Goal: Navigation & Orientation: Find specific page/section

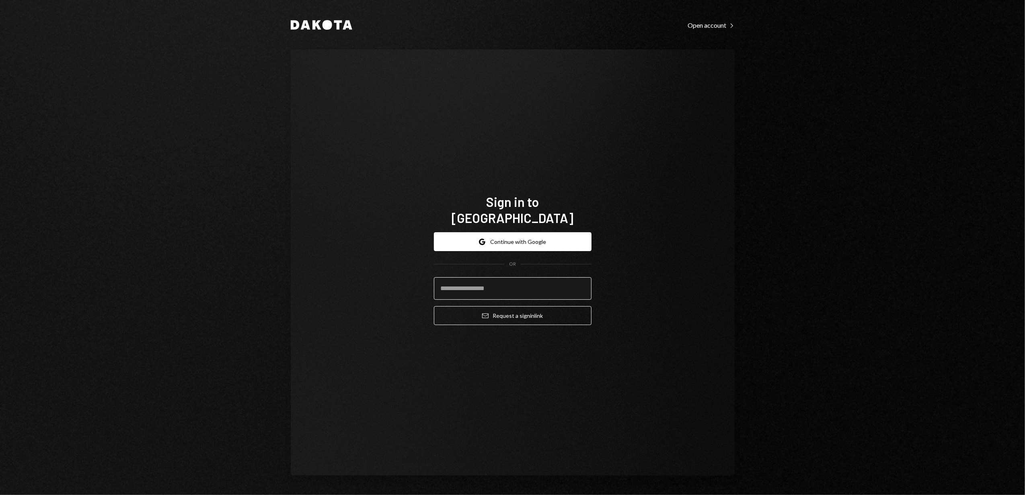
click at [493, 288] on input "email" at bounding box center [513, 288] width 158 height 23
type input "**********"
click at [504, 313] on button "Email Request a sign in link" at bounding box center [513, 315] width 158 height 19
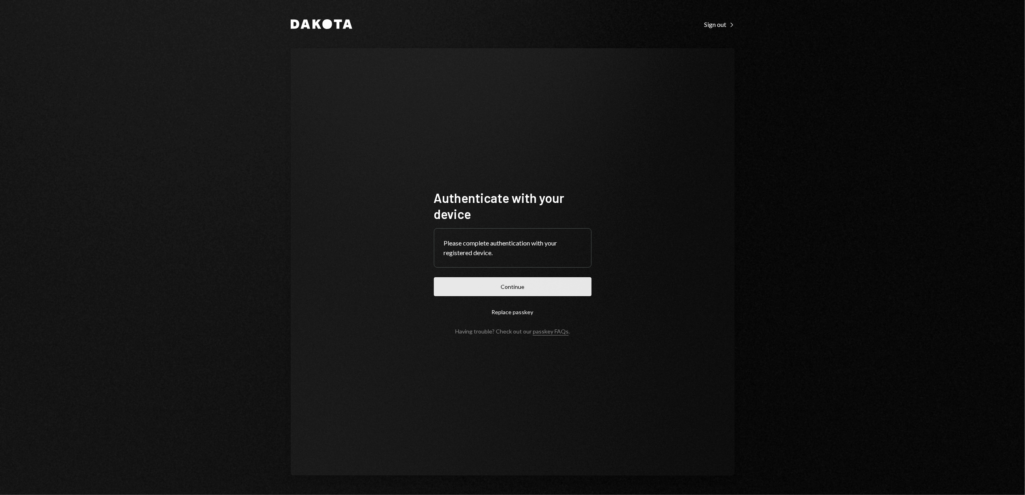
click at [513, 286] on button "Continue" at bounding box center [513, 286] width 158 height 19
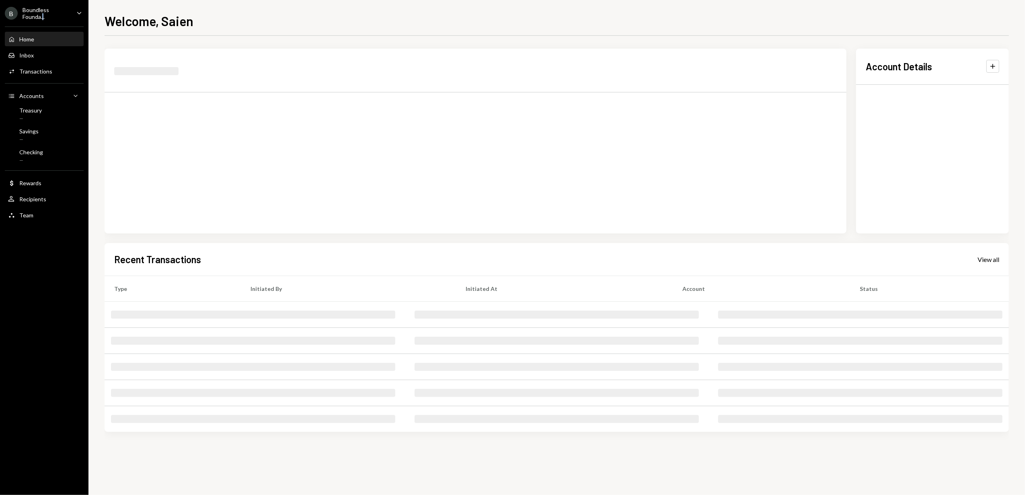
click at [43, 15] on div "Boundless Founda..." at bounding box center [46, 13] width 47 height 14
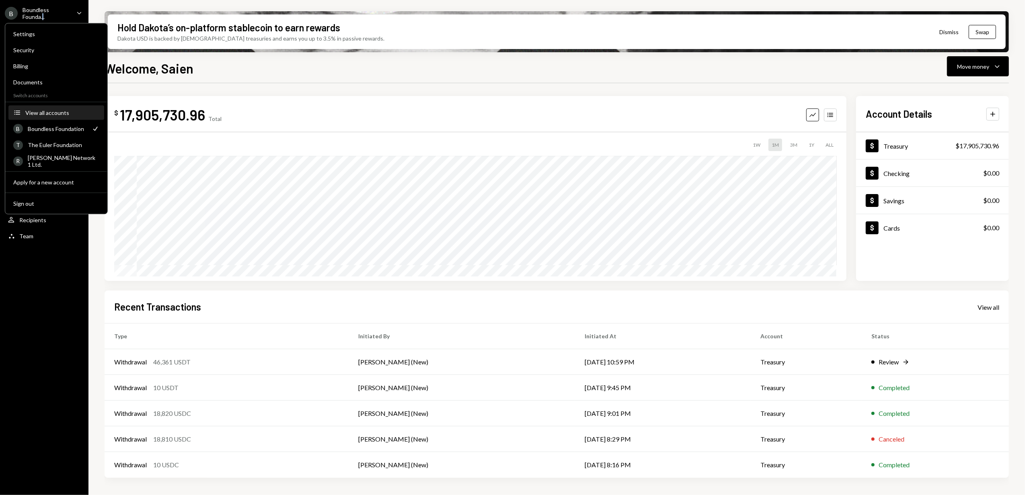
drag, startPoint x: 43, startPoint y: 15, endPoint x: 44, endPoint y: 113, distance: 98.1
click at [44, 113] on div "View all accounts" at bounding box center [62, 112] width 74 height 7
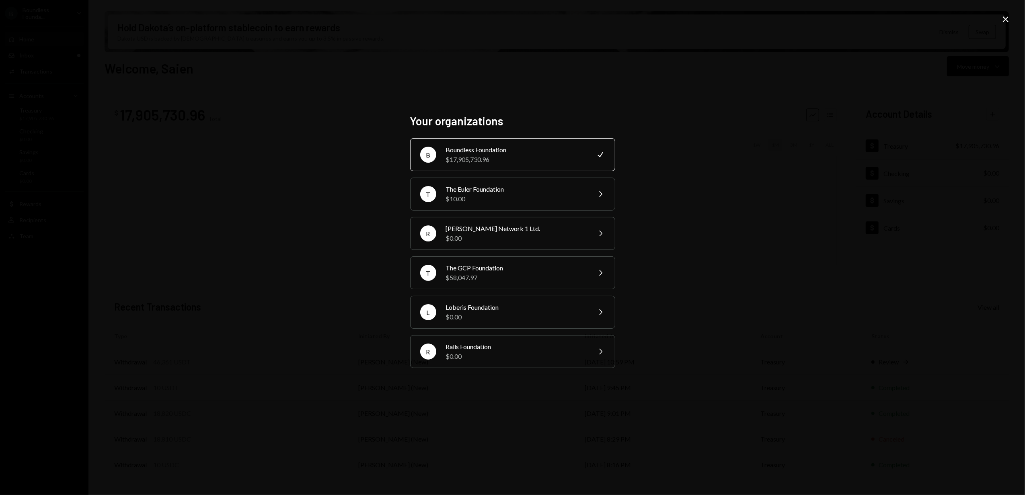
drag, startPoint x: 778, startPoint y: 57, endPoint x: 787, endPoint y: 47, distance: 13.1
click at [778, 57] on div "Your organizations B Boundless Foundation $17,905,730.96 Check T The Euler Foun…" at bounding box center [512, 247] width 1025 height 495
click at [1001, 17] on icon "Close" at bounding box center [1006, 19] width 10 height 10
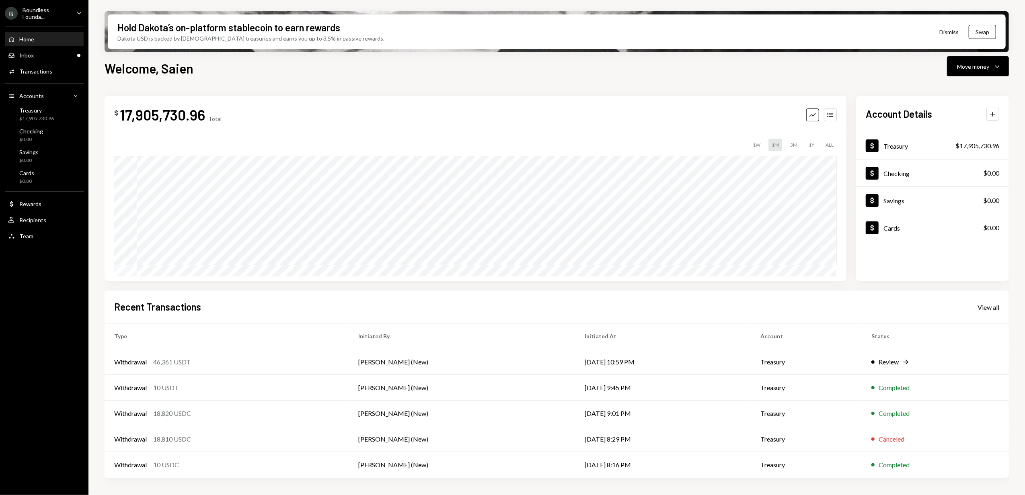
click at [60, 8] on div "Boundless Founda..." at bounding box center [46, 13] width 47 height 14
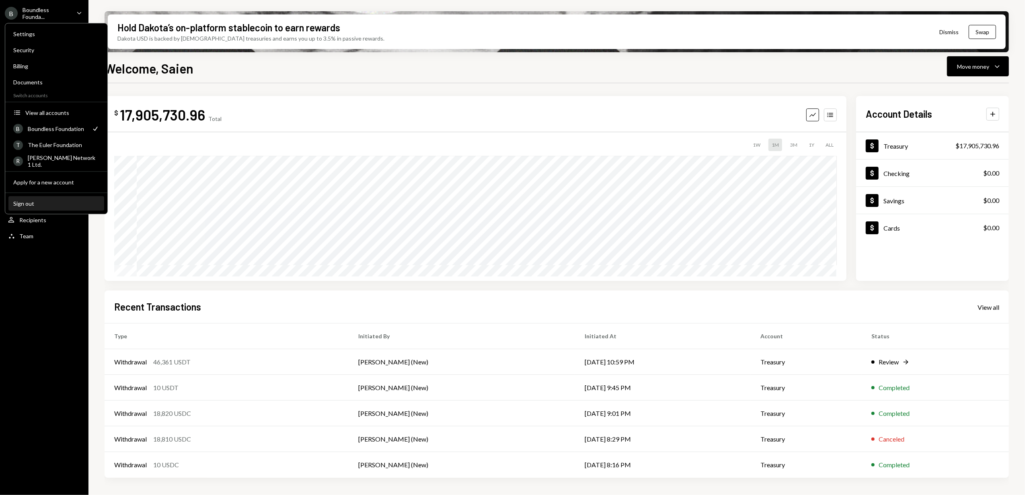
click at [28, 199] on button "Sign out" at bounding box center [56, 204] width 96 height 14
